Goal: Find specific page/section: Locate item on page

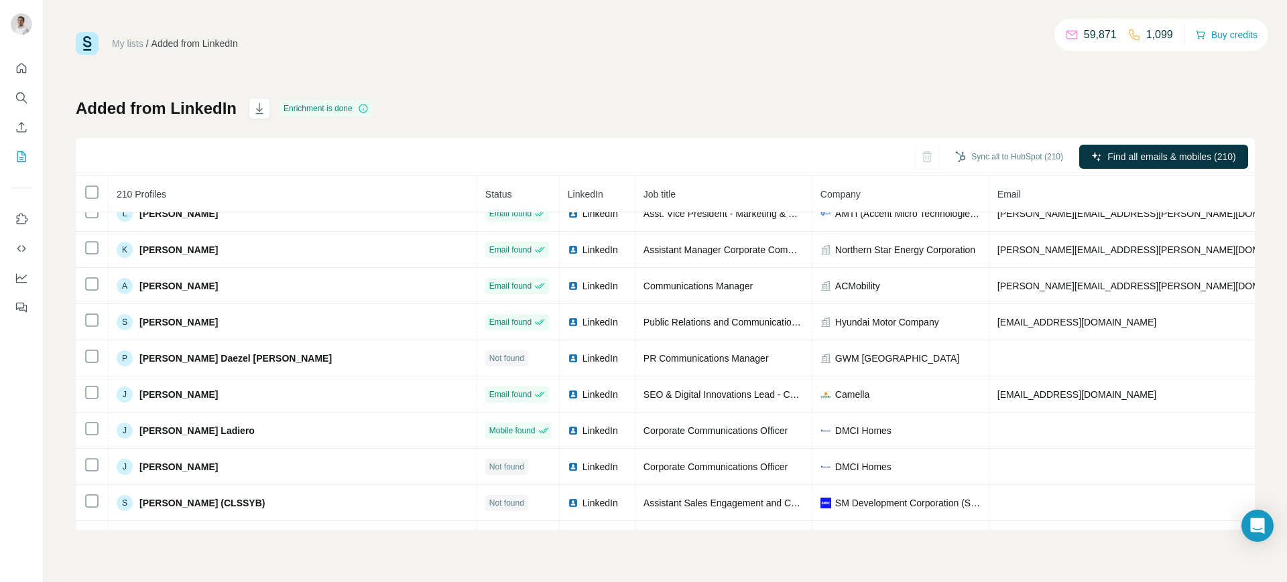
scroll to position [6568, 0]
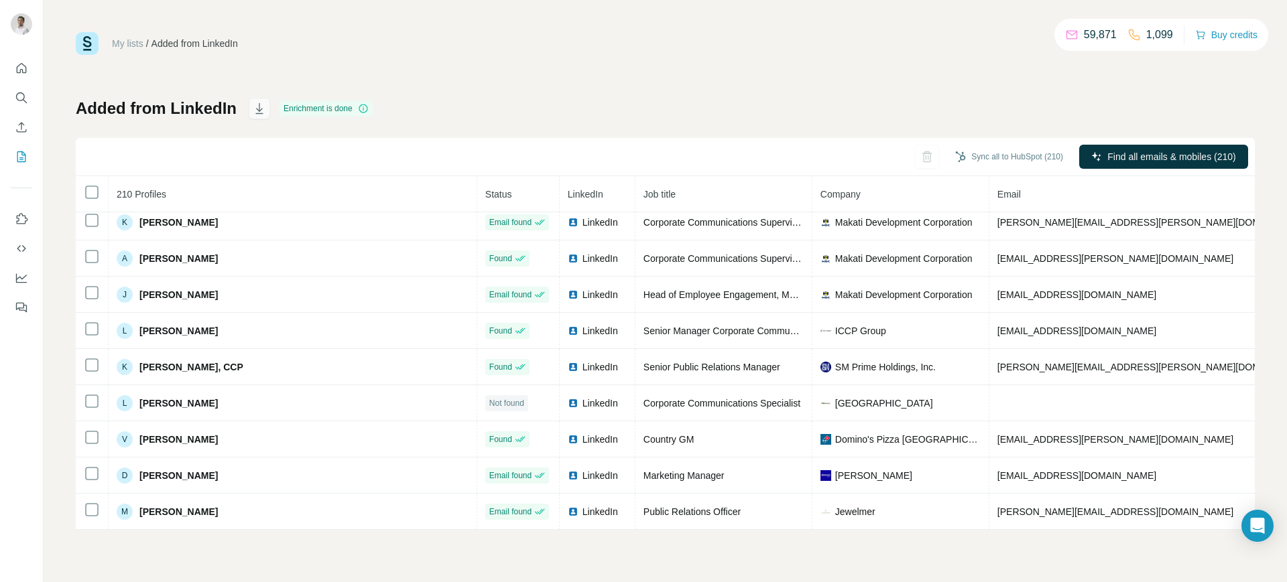
click at [257, 106] on icon "button" at bounding box center [258, 108] width 7 height 11
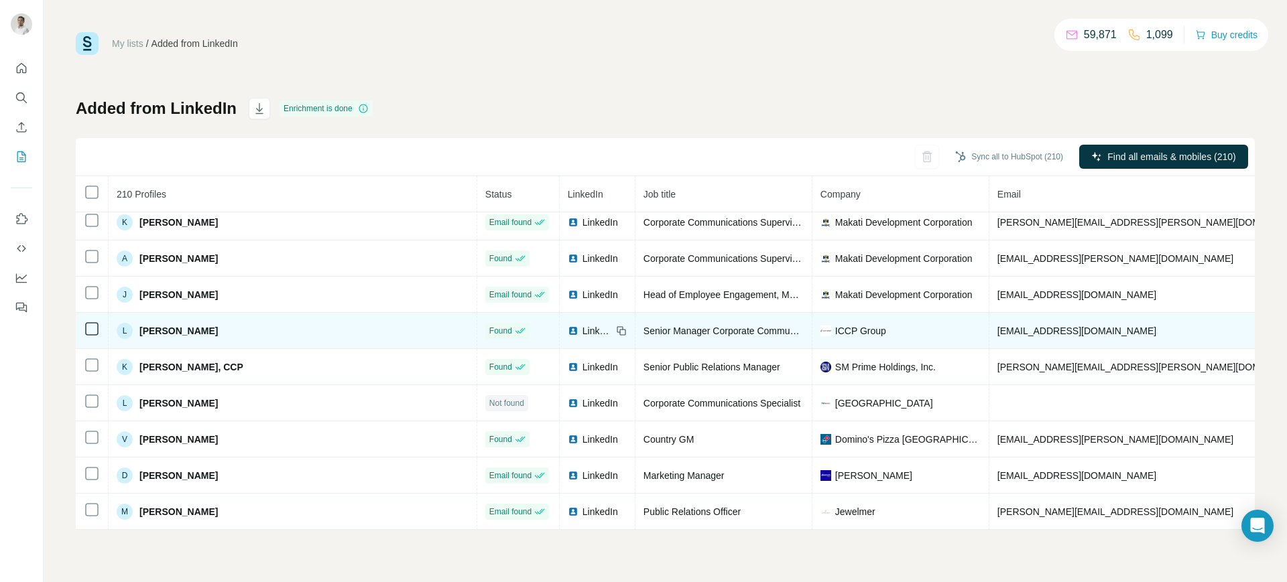
click at [997, 326] on span "[EMAIL_ADDRESS][DOMAIN_NAME]" at bounding box center [1076, 331] width 159 height 11
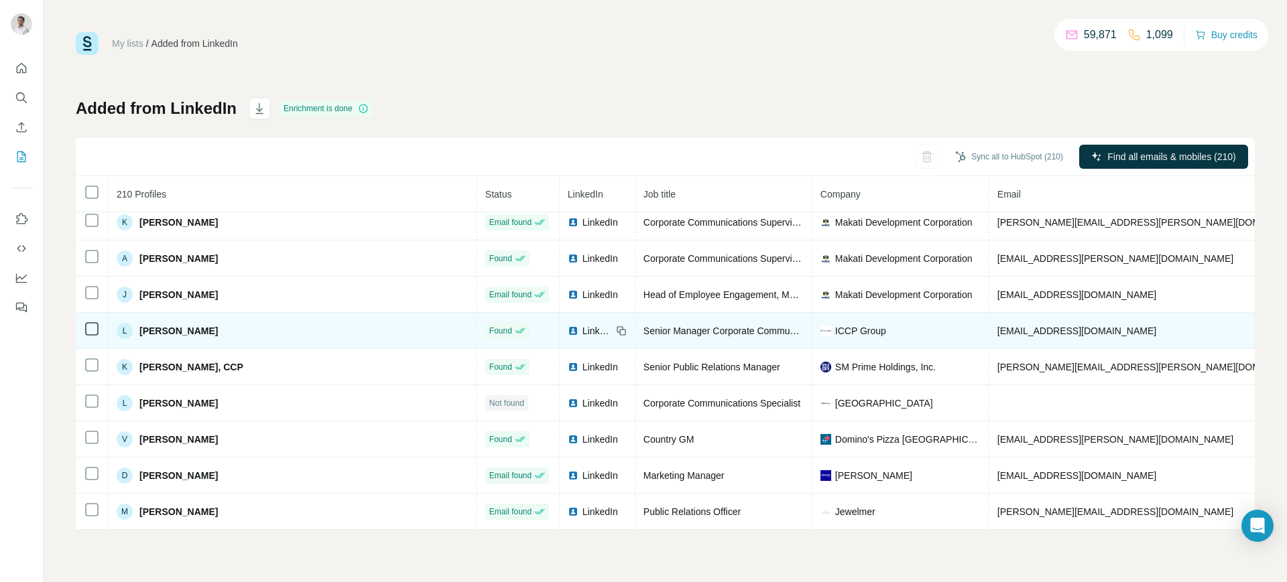
click at [997, 326] on span "[EMAIL_ADDRESS][DOMAIN_NAME]" at bounding box center [1076, 331] width 159 height 11
click at [568, 326] on img at bounding box center [573, 331] width 11 height 11
